Goal: Task Accomplishment & Management: Complete application form

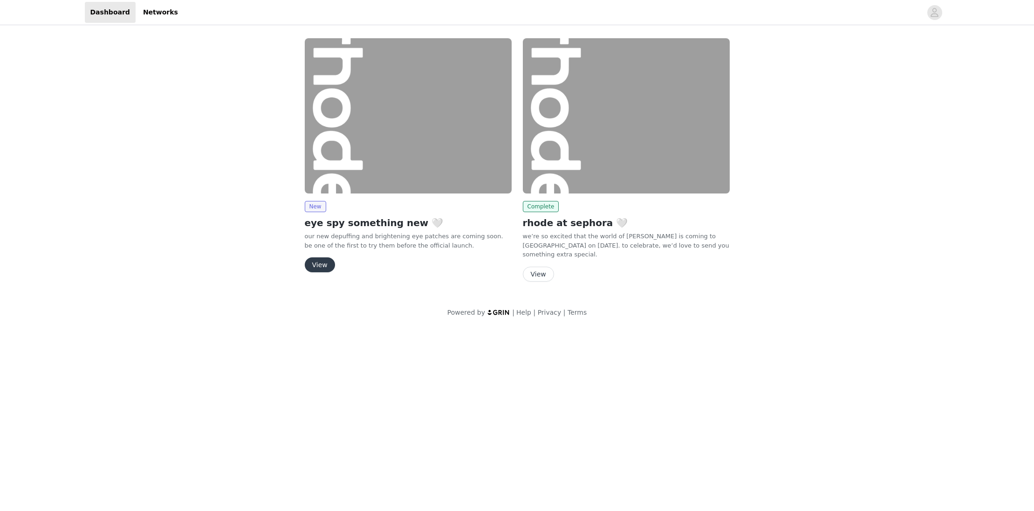
click at [315, 266] on button "View" at bounding box center [320, 264] width 30 height 15
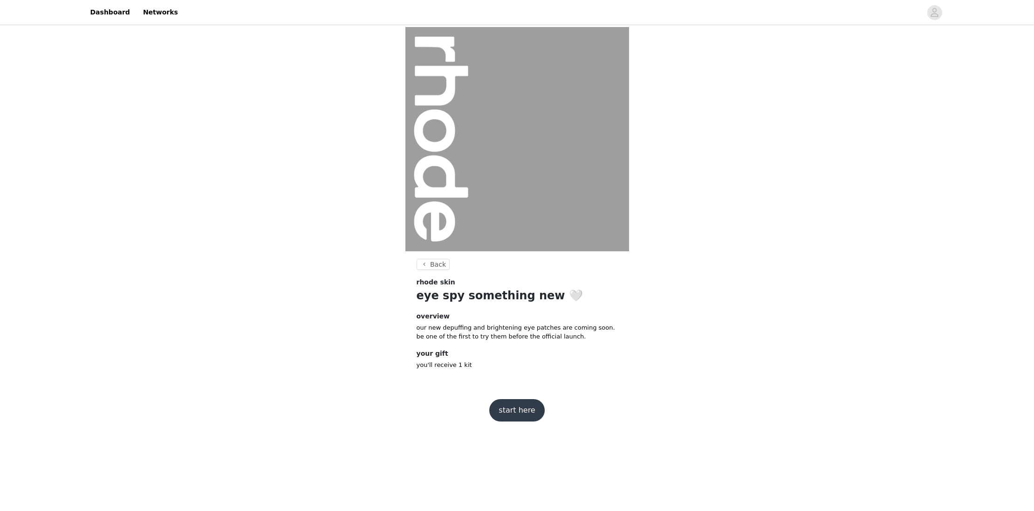
click at [520, 414] on button "start here" at bounding box center [516, 410] width 55 height 22
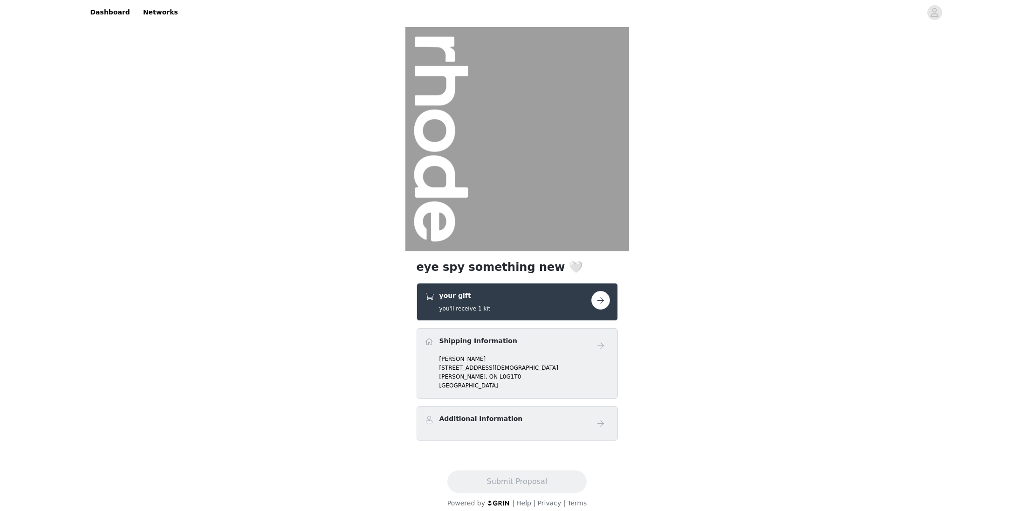
scroll to position [8, 0]
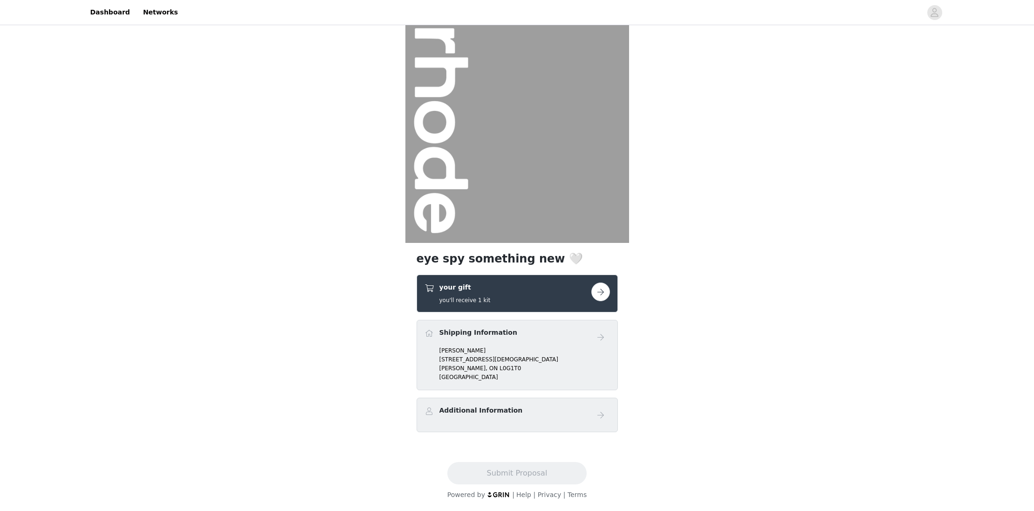
click at [515, 367] on p "Schomberg, ON L0G1T0" at bounding box center [524, 368] width 171 height 8
click at [540, 298] on div "your gift you'll receive 1 kit" at bounding box center [508, 293] width 167 height 22
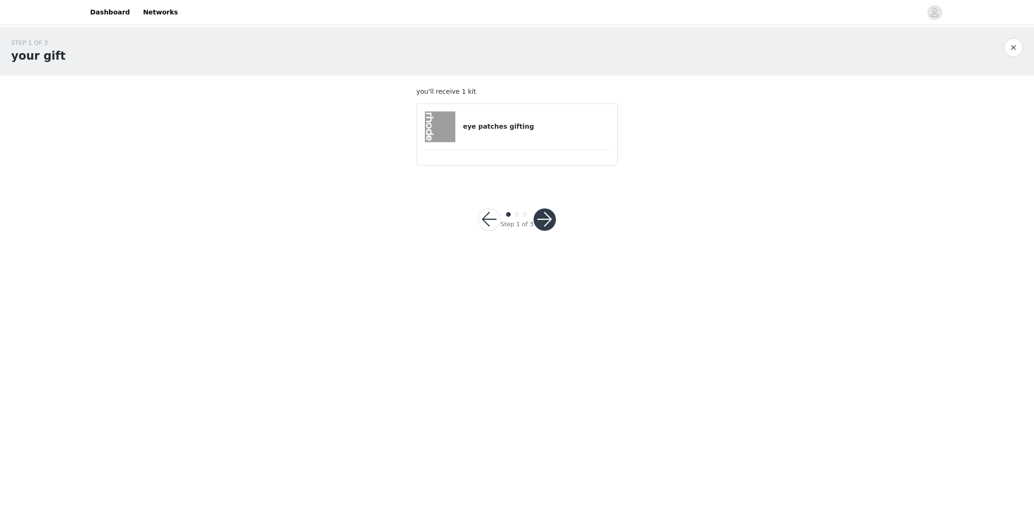
click at [539, 226] on button "button" at bounding box center [545, 219] width 22 height 22
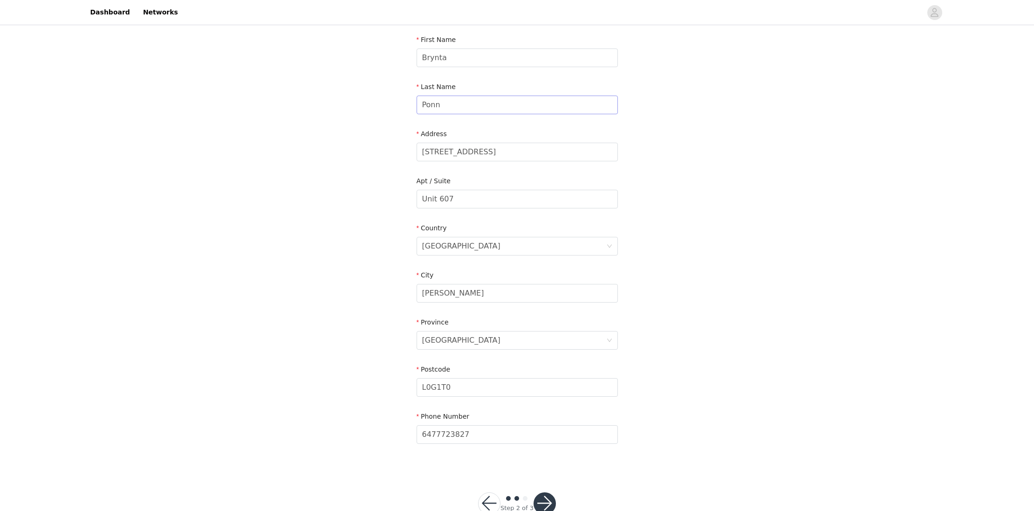
scroll to position [113, 0]
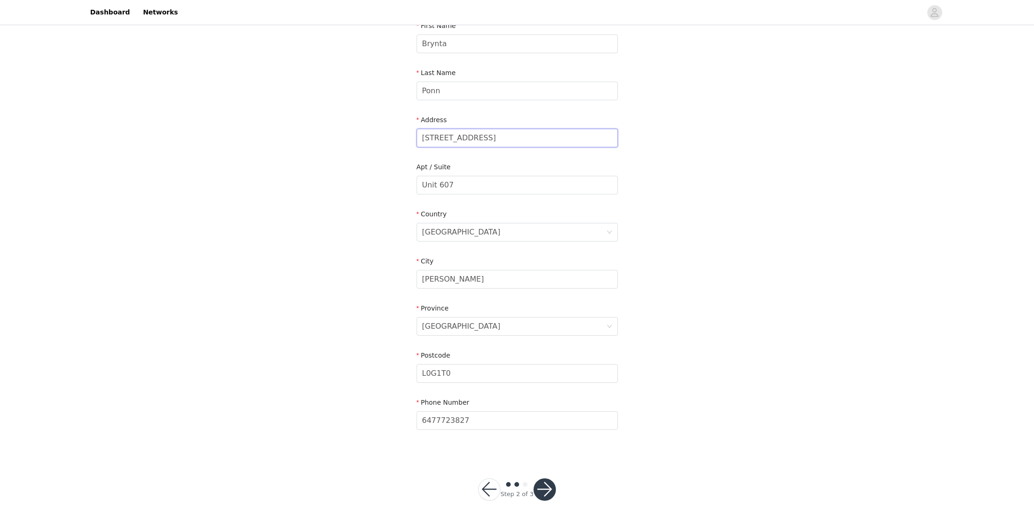
click at [442, 139] on input "[STREET_ADDRESS]" at bounding box center [517, 138] width 201 height 19
click at [470, 140] on input "[STREET_ADDRESS]" at bounding box center [517, 138] width 201 height 19
type input "[STREET_ADDRESS][DEMOGRAPHIC_DATA]"
click at [369, 193] on div "STEP 2 OF 3 Shipping Information Email [EMAIL_ADDRESS][DOMAIN_NAME] First Name …" at bounding box center [517, 184] width 1034 height 541
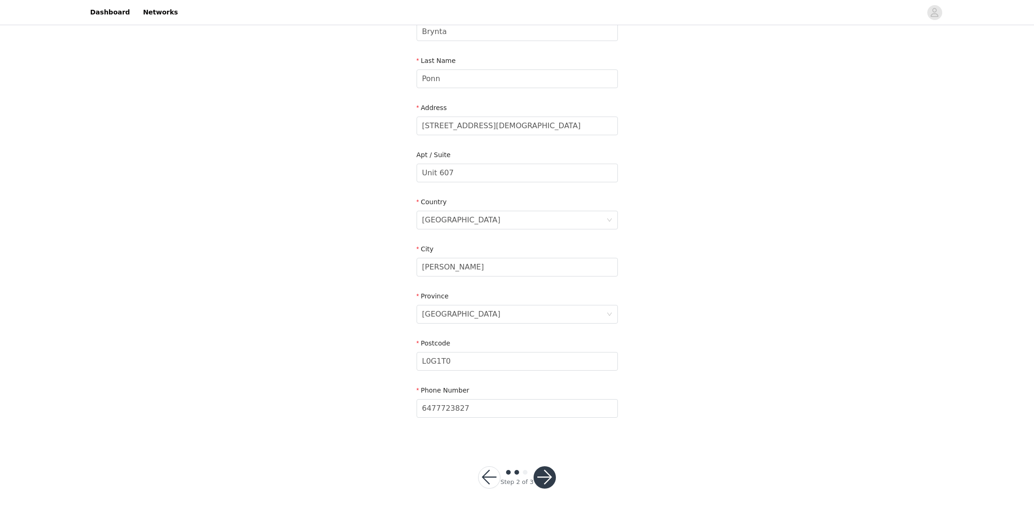
click at [546, 477] on button "button" at bounding box center [545, 477] width 22 height 22
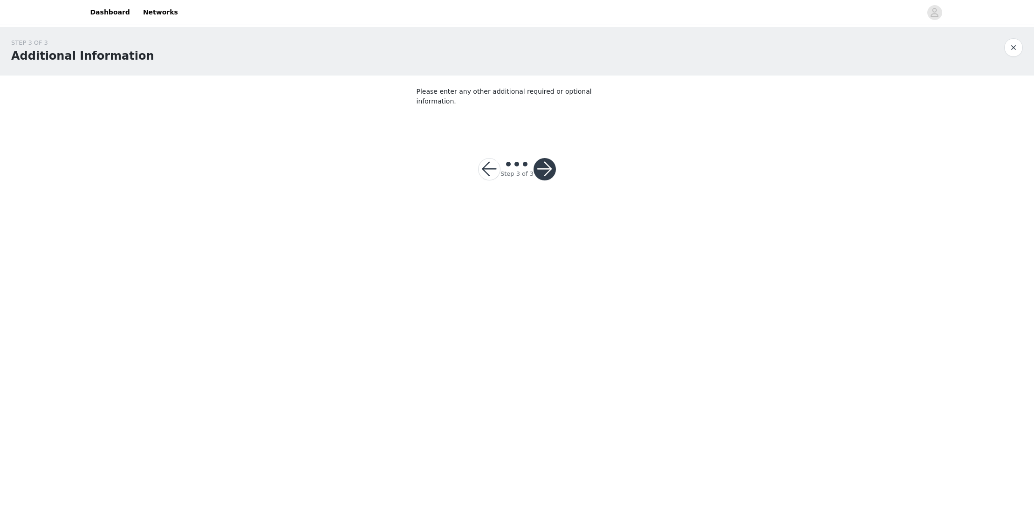
click at [545, 161] on button "button" at bounding box center [545, 169] width 22 height 22
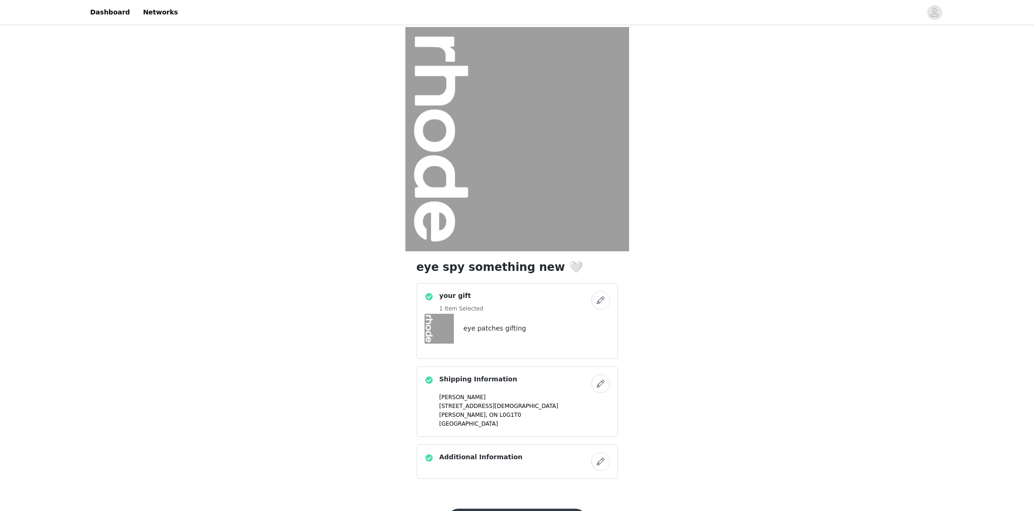
scroll to position [47, 0]
